Goal: Communication & Community: Answer question/provide support

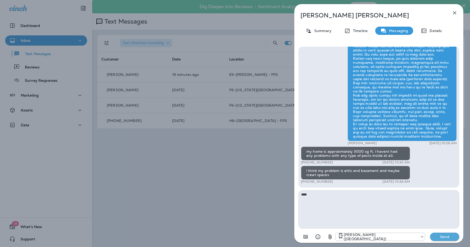
click at [385, 199] on textarea "****" at bounding box center [379, 209] width 161 height 38
type textarea "*"
drag, startPoint x: 435, startPoint y: 212, endPoint x: 440, endPoint y: 231, distance: 19.6
click at [440, 231] on div "**********" at bounding box center [379, 144] width 161 height 195
type textarea "**********"
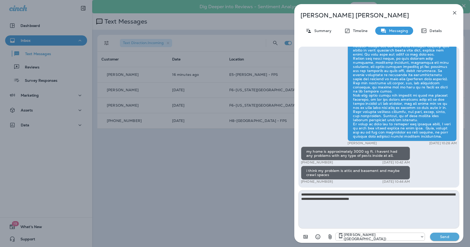
click at [447, 235] on p "Send" at bounding box center [445, 236] width 22 height 5
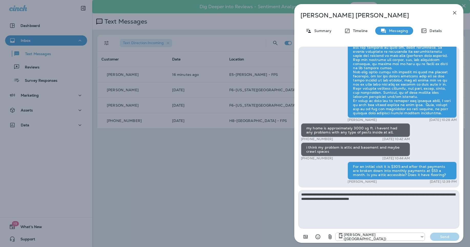
click at [451, 11] on button "button" at bounding box center [455, 13] width 10 height 10
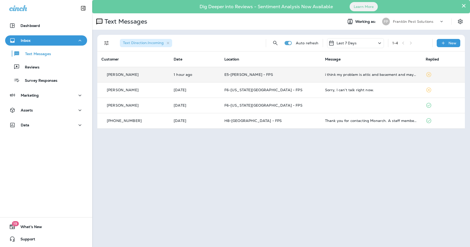
click at [367, 73] on div "i think my problem is attic and basement and maybe crawl spaces" at bounding box center [371, 75] width 93 height 4
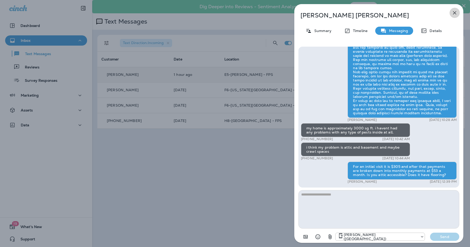
click at [458, 13] on icon "button" at bounding box center [455, 13] width 6 height 6
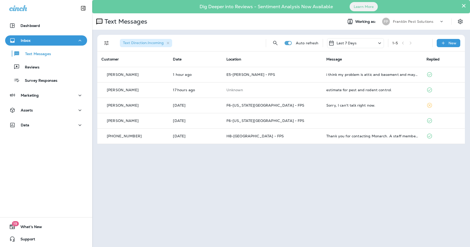
click at [420, 21] on p "Franklin Pest Solutions" at bounding box center [413, 21] width 40 height 4
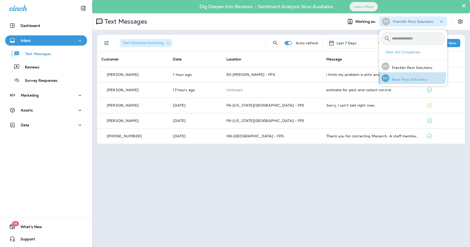
click at [403, 74] on div "[PERSON_NAME] Pest Solutions" at bounding box center [404, 78] width 49 height 12
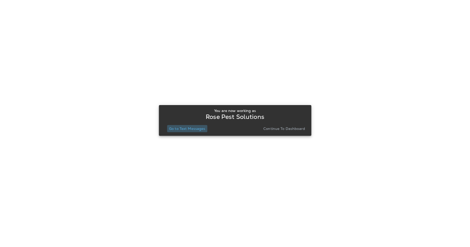
click at [198, 129] on p "Go to Text Messages" at bounding box center [187, 129] width 36 height 4
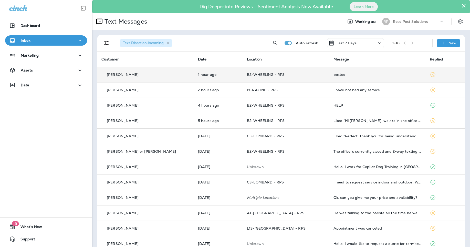
click at [411, 72] on td "posted!" at bounding box center [378, 74] width 97 height 15
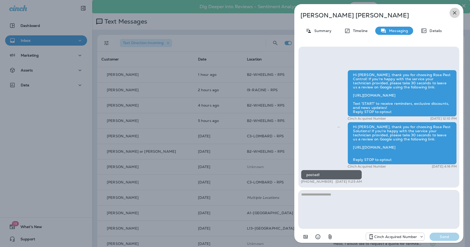
click at [455, 15] on icon "button" at bounding box center [455, 13] width 6 height 6
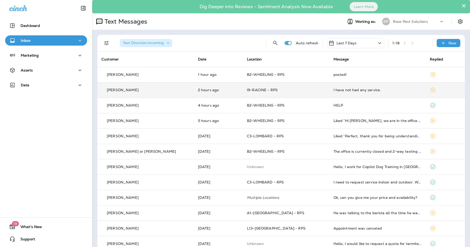
click at [374, 89] on div "I have not had any service." at bounding box center [378, 90] width 88 height 4
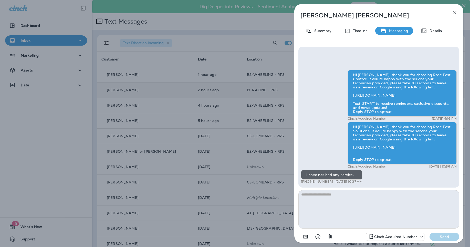
click at [452, 12] on icon "button" at bounding box center [455, 13] width 6 height 6
